Goal: Browse casually

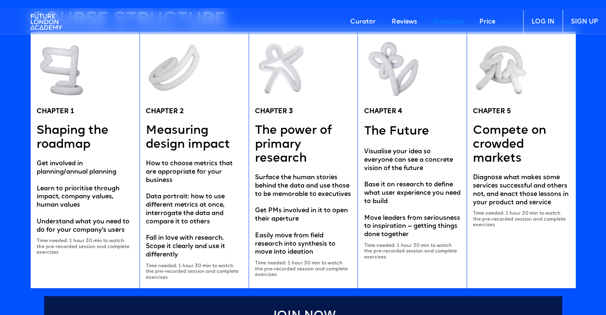
scroll to position [1754, 0]
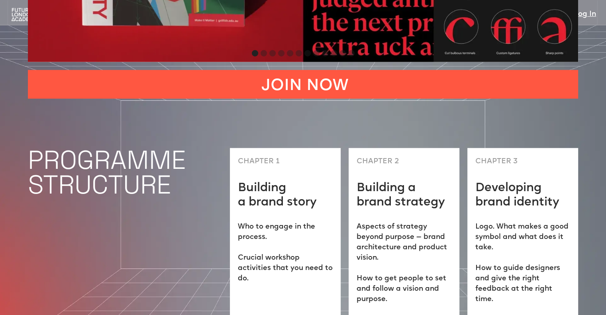
scroll to position [2153, 0]
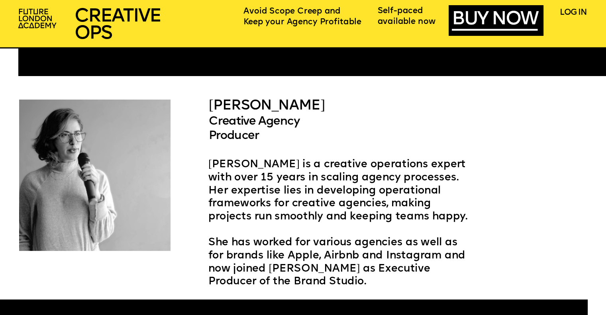
scroll to position [1635, 0]
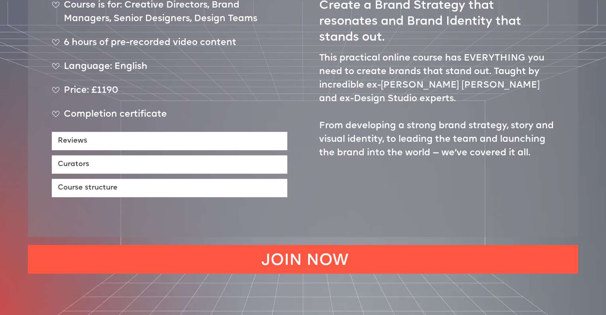
scroll to position [439, 0]
